Goal: Transaction & Acquisition: Purchase product/service

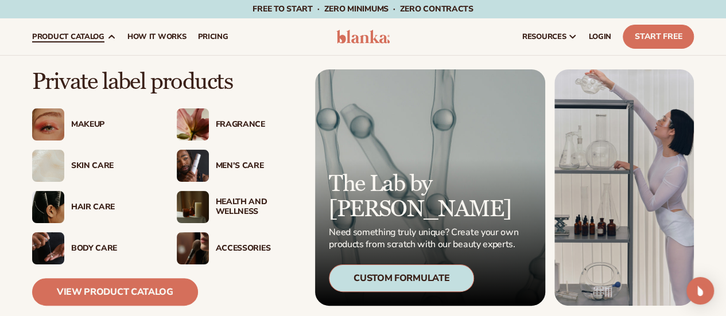
click at [195, 179] on img at bounding box center [193, 166] width 32 height 32
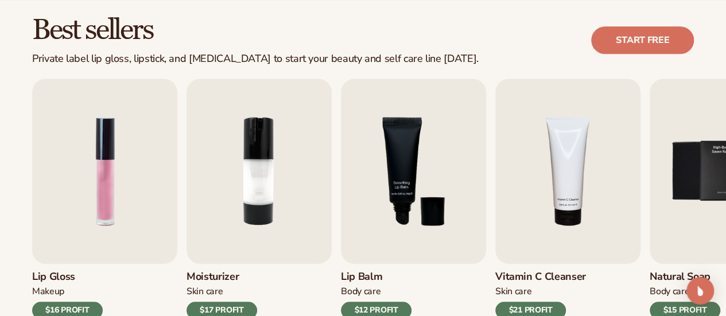
scroll to position [427, 0]
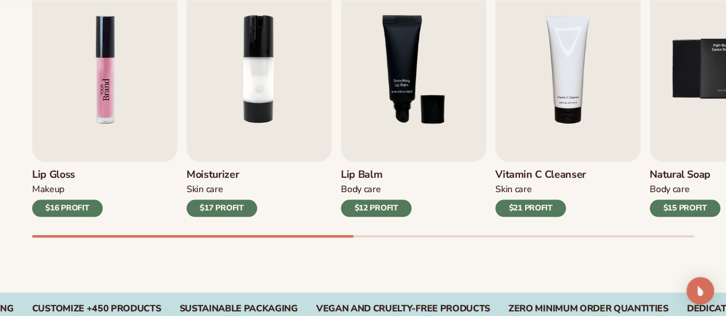
click at [126, 126] on img "1 / 9" at bounding box center [104, 68] width 145 height 185
click at [51, 174] on h3 "Lip Gloss" at bounding box center [67, 175] width 71 height 13
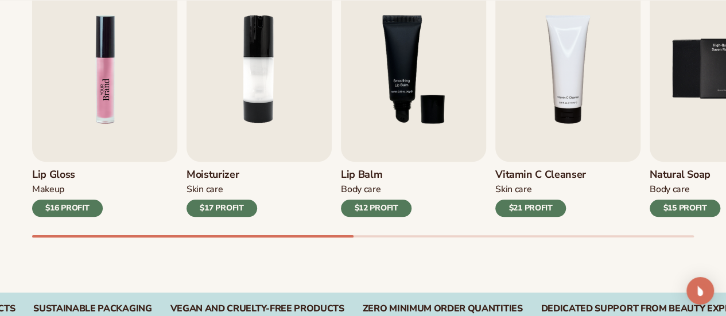
click at [99, 125] on img "1 / 9" at bounding box center [104, 68] width 145 height 185
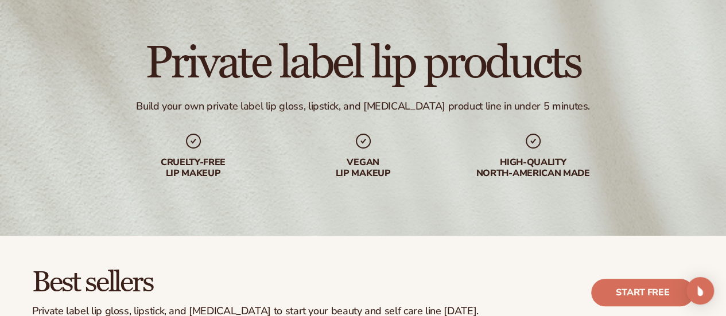
scroll to position [0, 0]
